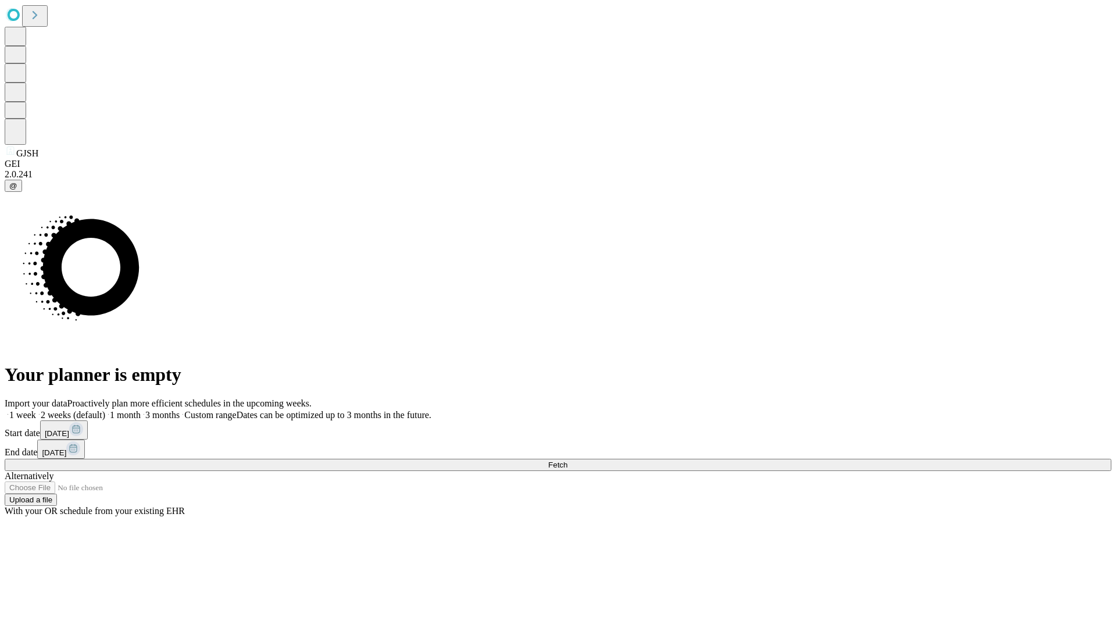
click at [567, 460] on span "Fetch" at bounding box center [557, 464] width 19 height 9
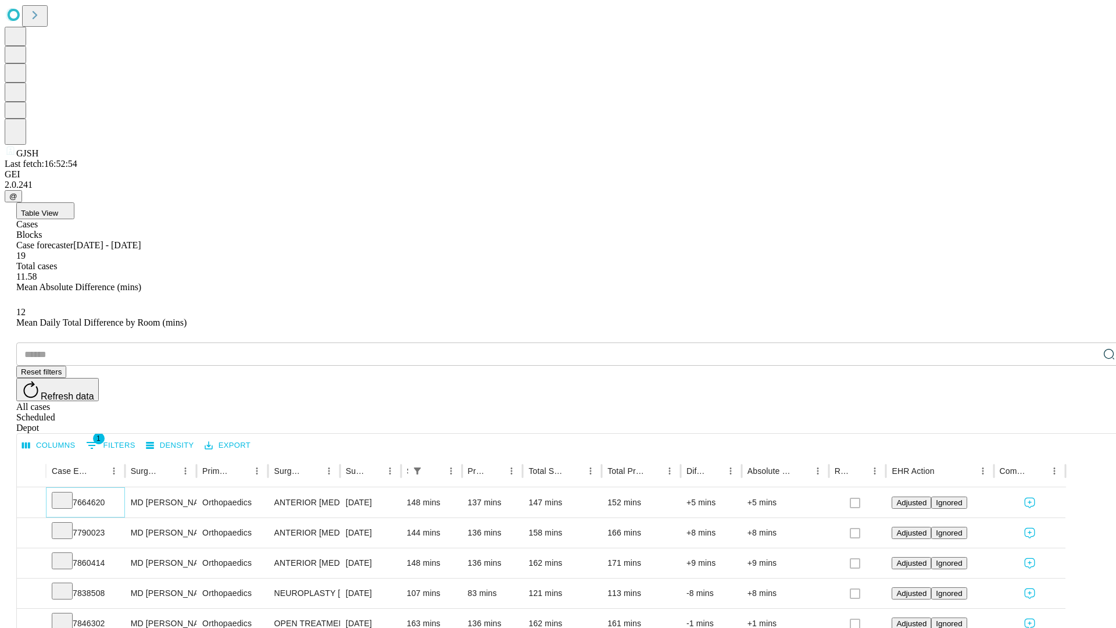
click at [68, 493] on icon at bounding box center [62, 499] width 12 height 12
